Goal: Task Accomplishment & Management: Complete application form

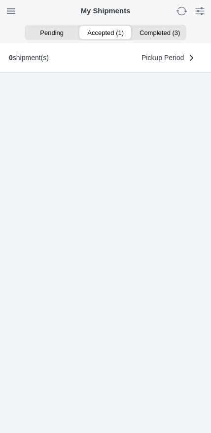
click at [103, 35] on ion-segment-button "Accepted (1)" at bounding box center [105, 33] width 54 height 14
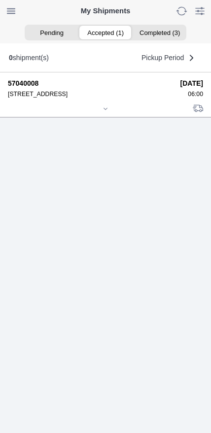
click at [103, 113] on div at bounding box center [105, 109] width 195 height 7
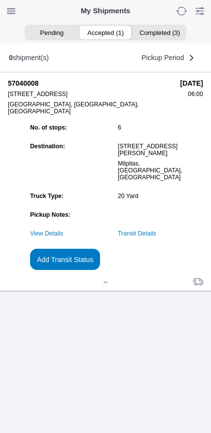
click at [156, 237] on link "Transit Details" at bounding box center [137, 233] width 38 height 7
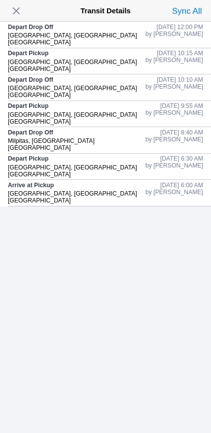
click at [16, 12] on span "button" at bounding box center [16, 11] width 14 height 14
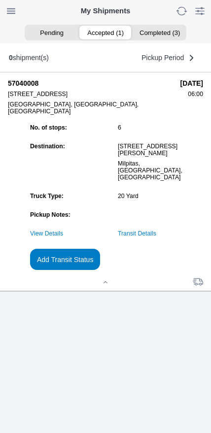
click at [0, 0] on slot "Add Transit Status" at bounding box center [0, 0] width 0 height 0
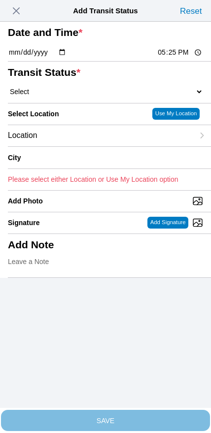
click at [170, 58] on input "17:25" at bounding box center [180, 52] width 46 height 10
click at [177, 58] on input "13:50" at bounding box center [180, 52] width 46 height 10
type input "13:55"
click at [60, 96] on select "Select Arrive at Drop Off Arrive at Pickup Break Start Break Stop Depart Drop O…" at bounding box center [105, 91] width 195 height 9
select select "DPTPULOC"
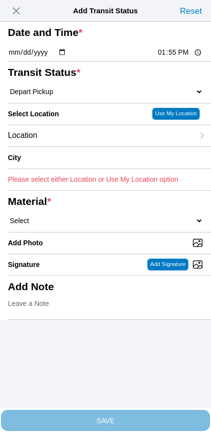
click at [75, 146] on div "Location" at bounding box center [101, 135] width 186 height 21
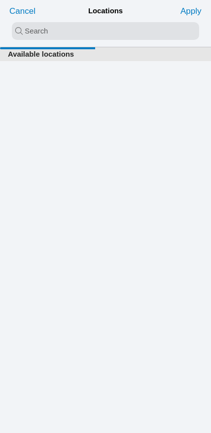
click at [95, 34] on input "search text" at bounding box center [105, 31] width 187 height 18
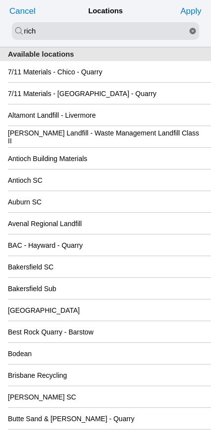
type input "rich"
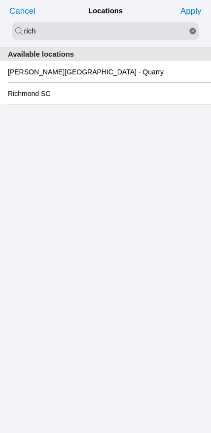
click at [0, 0] on slot "Richmond SC" at bounding box center [0, 0] width 0 height 0
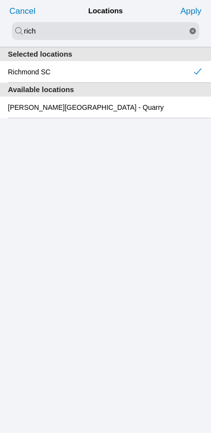
click at [0, 0] on slot "Apply" at bounding box center [0, 0] width 0 height 0
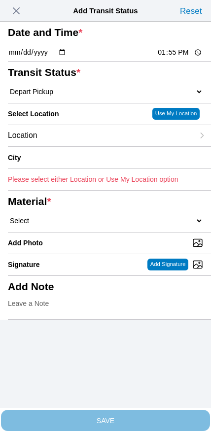
type input "[GEOGRAPHIC_DATA]"
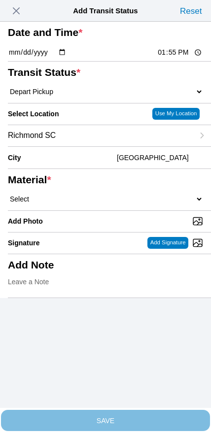
click at [109, 203] on select "Select 1" x 3" Rock 1" x 4" Rock 2" x 4" Rock Asphalt Cold Patch Backfill Spec …" at bounding box center [105, 199] width 195 height 9
select select "708654"
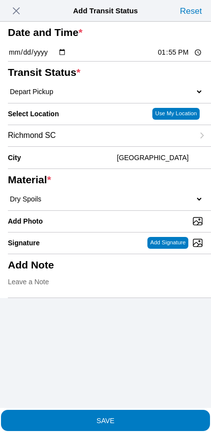
click at [127, 417] on span "SAVE" at bounding box center [105, 420] width 195 height 7
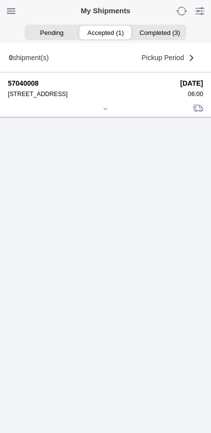
click at [102, 113] on div at bounding box center [105, 109] width 195 height 7
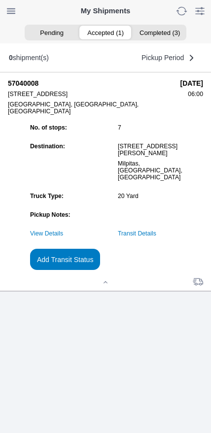
click at [0, 0] on slot "Add Transit Status" at bounding box center [0, 0] width 0 height 0
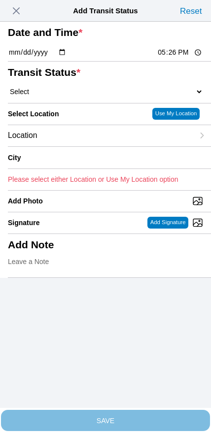
click at [170, 58] on input "17:26" at bounding box center [180, 52] width 46 height 10
type input "16:00"
click at [60, 96] on select "Select Arrive at Drop Off Arrive at Pickup Break Start Break Stop Depart Drop O…" at bounding box center [105, 91] width 195 height 9
select select "BREAKSTART"
click at [78, 146] on div "Location" at bounding box center [101, 135] width 186 height 21
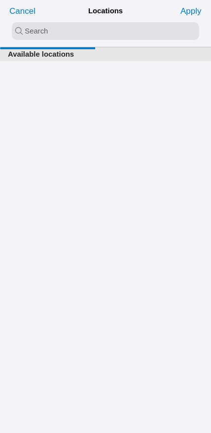
click at [91, 35] on input "search text" at bounding box center [105, 31] width 187 height 18
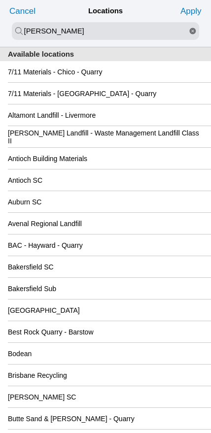
type input "[PERSON_NAME]"
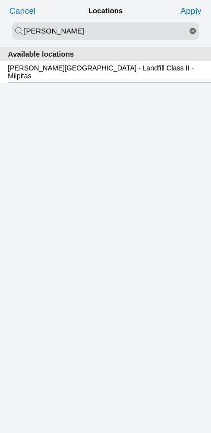
click at [0, 0] on slot "[PERSON_NAME][GEOGRAPHIC_DATA] - Landfill Class II - Milpitas" at bounding box center [0, 0] width 0 height 0
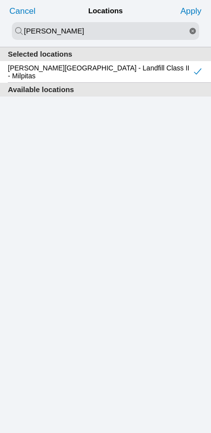
click at [0, 0] on slot "Apply" at bounding box center [0, 0] width 0 height 0
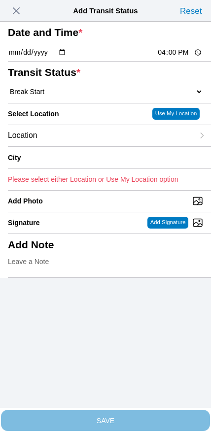
type input "Milpitas"
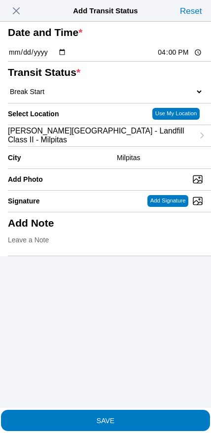
click at [121, 417] on span "SAVE" at bounding box center [105, 420] width 195 height 7
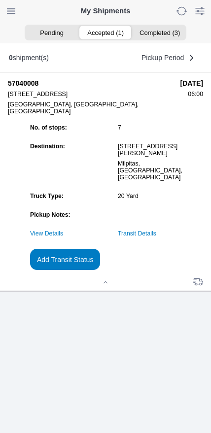
click at [0, 0] on slot "Add Transit Status" at bounding box center [0, 0] width 0 height 0
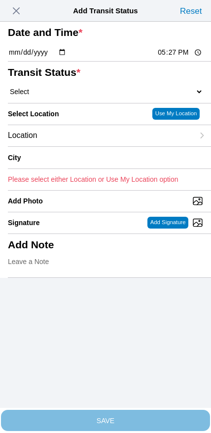
click at [166, 58] on input "17:27" at bounding box center [180, 52] width 46 height 10
type input "16:30"
click at [54, 96] on select "Select Arrive at Drop Off Arrive at Pickup Break Start Break Stop Depart Drop O…" at bounding box center [105, 91] width 195 height 9
select select "BREAKSTOP"
click at [69, 146] on div "Location" at bounding box center [101, 135] width 186 height 21
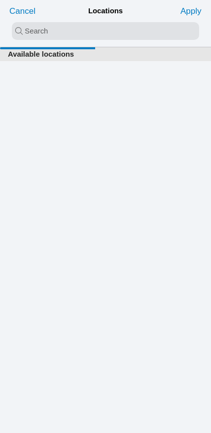
click at [103, 35] on input "search text" at bounding box center [105, 31] width 187 height 18
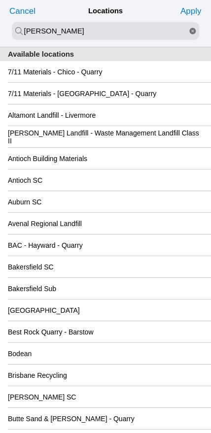
type input "[PERSON_NAME]"
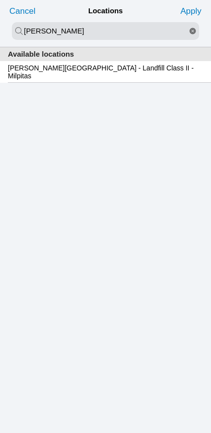
click at [0, 0] on slot "[PERSON_NAME][GEOGRAPHIC_DATA] - Landfill Class II - Milpitas" at bounding box center [0, 0] width 0 height 0
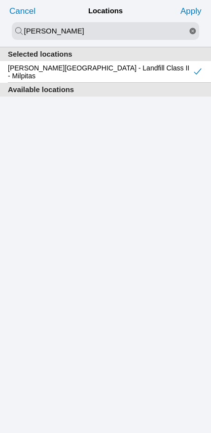
click at [0, 0] on slot "Apply" at bounding box center [0, 0] width 0 height 0
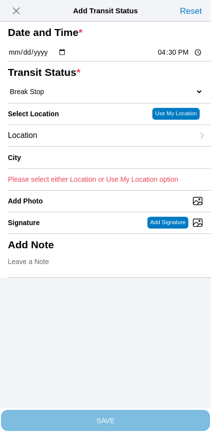
type input "Milpitas"
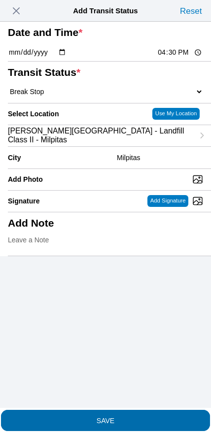
click at [0, 0] on slot "SAVE" at bounding box center [0, 0] width 0 height 0
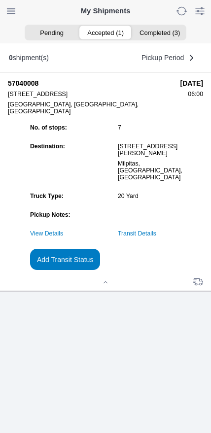
click at [0, 0] on slot "Add Transit Status" at bounding box center [0, 0] width 0 height 0
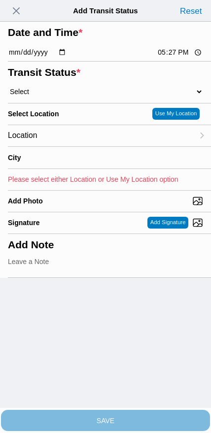
click at [168, 58] on input "17:27" at bounding box center [180, 52] width 46 height 10
type input "17:30"
click at [60, 96] on select "Select Arrive at Drop Off Arrive at Pickup Break Start Break Stop Depart Drop O…" at bounding box center [105, 91] width 195 height 9
select select "DPTDLVLOC"
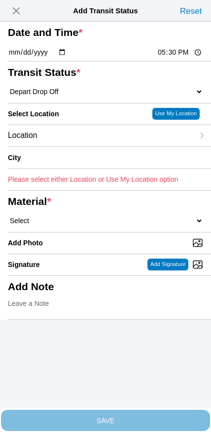
click at [79, 146] on div "Location" at bounding box center [101, 135] width 186 height 21
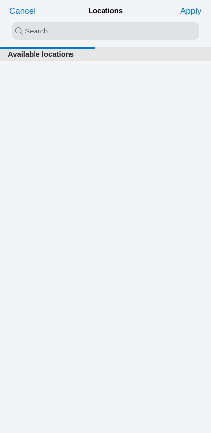
click at [102, 35] on input "search text" at bounding box center [105, 31] width 187 height 18
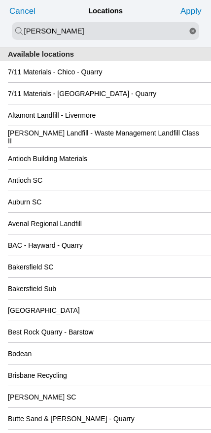
type input "[PERSON_NAME]"
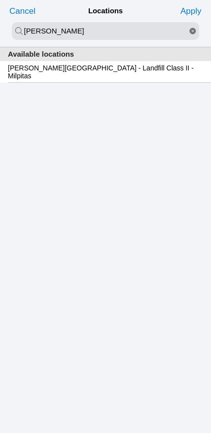
click at [0, 0] on slot "[PERSON_NAME][GEOGRAPHIC_DATA] - Landfill Class II - Milpitas" at bounding box center [0, 0] width 0 height 0
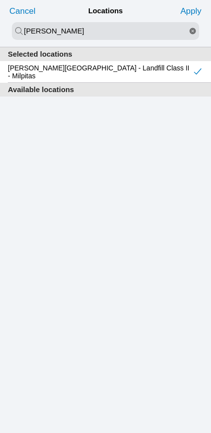
click at [0, 0] on slot "Apply" at bounding box center [0, 0] width 0 height 0
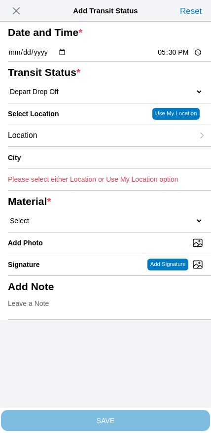
type input "Milpitas"
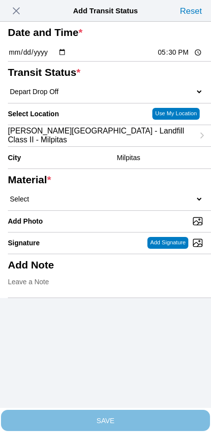
click at [122, 203] on select "Select 1" x 3" Rock 1" x 4" Rock 2" x 4" Rock Asphalt Cold Patch Backfill Spec …" at bounding box center [105, 199] width 195 height 9
select select "708654"
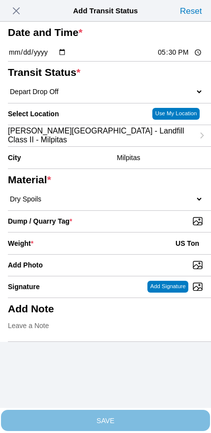
click at [151, 227] on input "Dump / Quarry Tag *" at bounding box center [109, 221] width 203 height 11
type input "C:\fakepath\image.jpg"
click at [94, 254] on div "Weight * US Ton" at bounding box center [105, 244] width 195 height 22
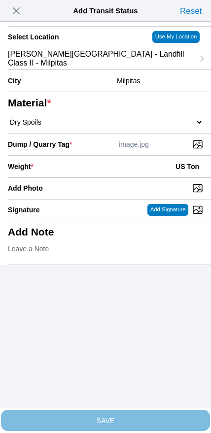
scroll to position [89, 0]
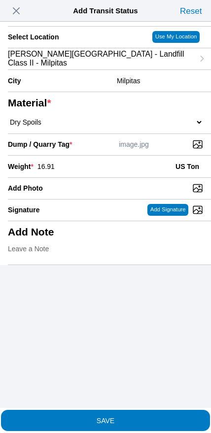
type input "16.91"
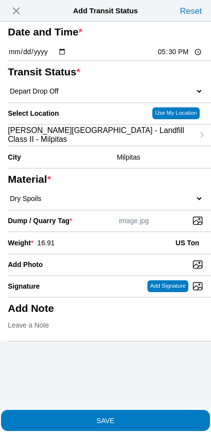
scroll to position [74, 0]
click at [121, 418] on span "SAVE" at bounding box center [105, 420] width 195 height 7
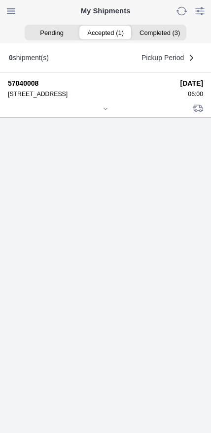
click at [103, 112] on icon at bounding box center [105, 109] width 6 height 6
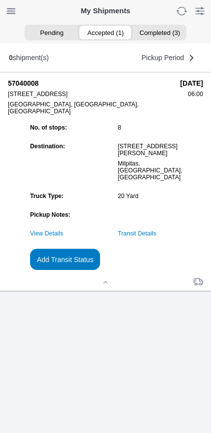
click at [0, 0] on slot "Add Transit Status" at bounding box center [0, 0] width 0 height 0
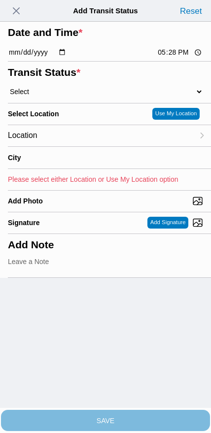
click at [168, 58] on input "17:28" at bounding box center [180, 52] width 46 height 10
type input "19:00"
click at [65, 96] on select "Select Arrive at Drop Off Arrive at Pickup Break Start Break Stop Depart Drop O…" at bounding box center [105, 91] width 195 height 9
select select "DELIVRED"
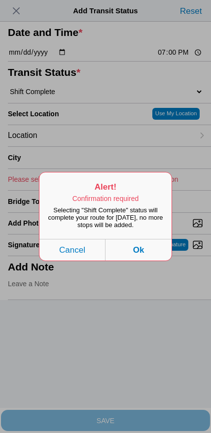
click at [156, 261] on button "Ok" at bounding box center [138, 250] width 66 height 22
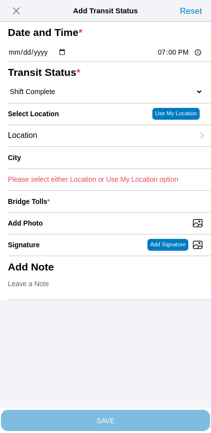
click at [77, 146] on div "Location" at bounding box center [101, 135] width 186 height 21
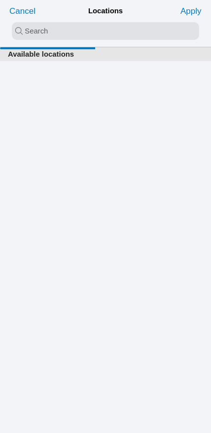
click at [88, 35] on input "search text" at bounding box center [105, 31] width 187 height 18
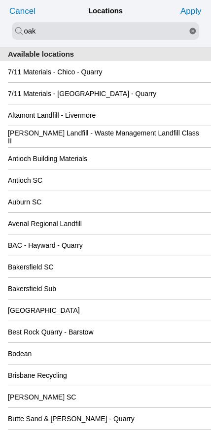
type input "oak"
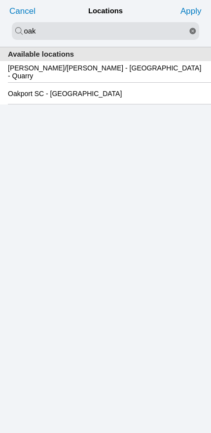
click at [0, 0] on slot "Oakport SC - [GEOGRAPHIC_DATA]" at bounding box center [0, 0] width 0 height 0
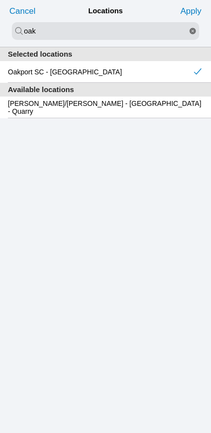
click at [0, 0] on slot "Apply" at bounding box center [0, 0] width 0 height 0
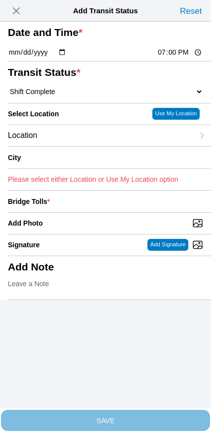
type input "[GEOGRAPHIC_DATA]"
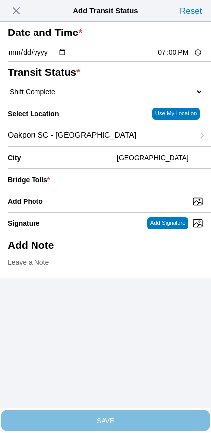
click at [123, 207] on input "Add Photo" at bounding box center [109, 201] width 203 height 11
type input "C:\fakepath\IMG_7084.jpeg"
click at [134, 191] on input "number" at bounding box center [128, 180] width 149 height 22
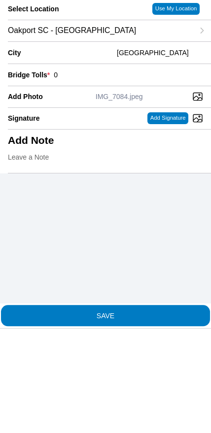
type input "0"
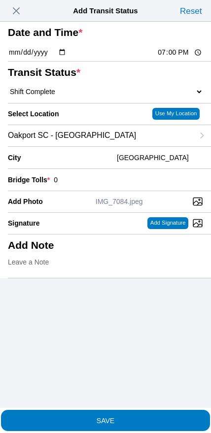
click at [128, 417] on span "SAVE" at bounding box center [105, 420] width 195 height 7
